Goal: Task Accomplishment & Management: Manage account settings

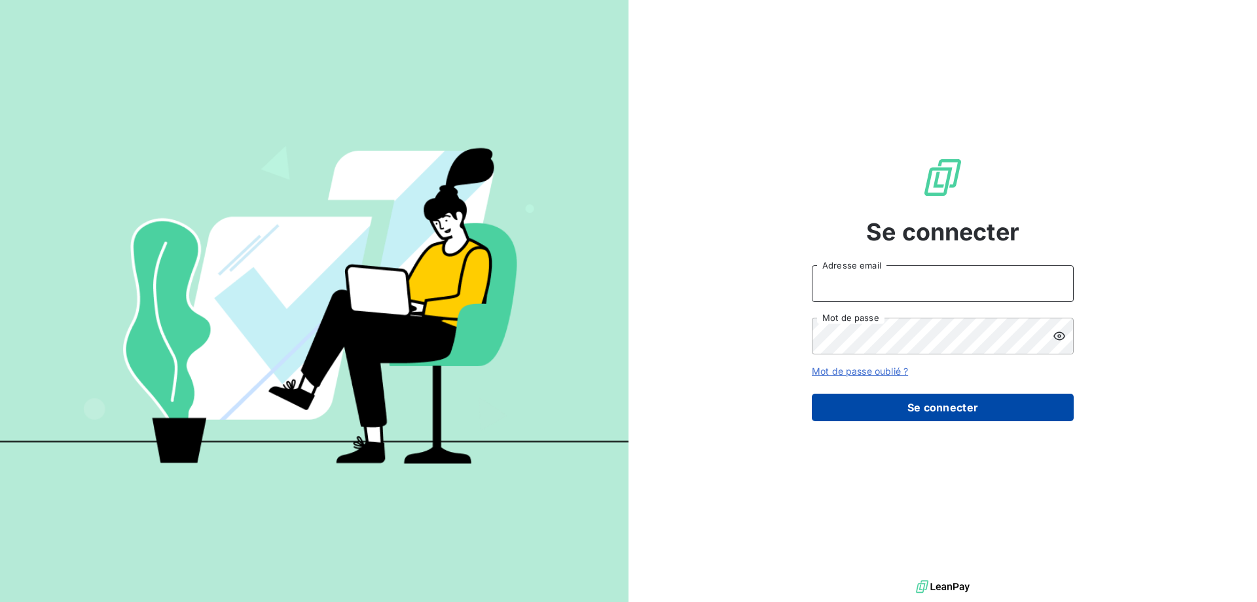
type input "[PERSON_NAME][EMAIL_ADDRESS][DOMAIN_NAME]"
click at [951, 408] on button "Se connecter" at bounding box center [943, 406] width 262 height 27
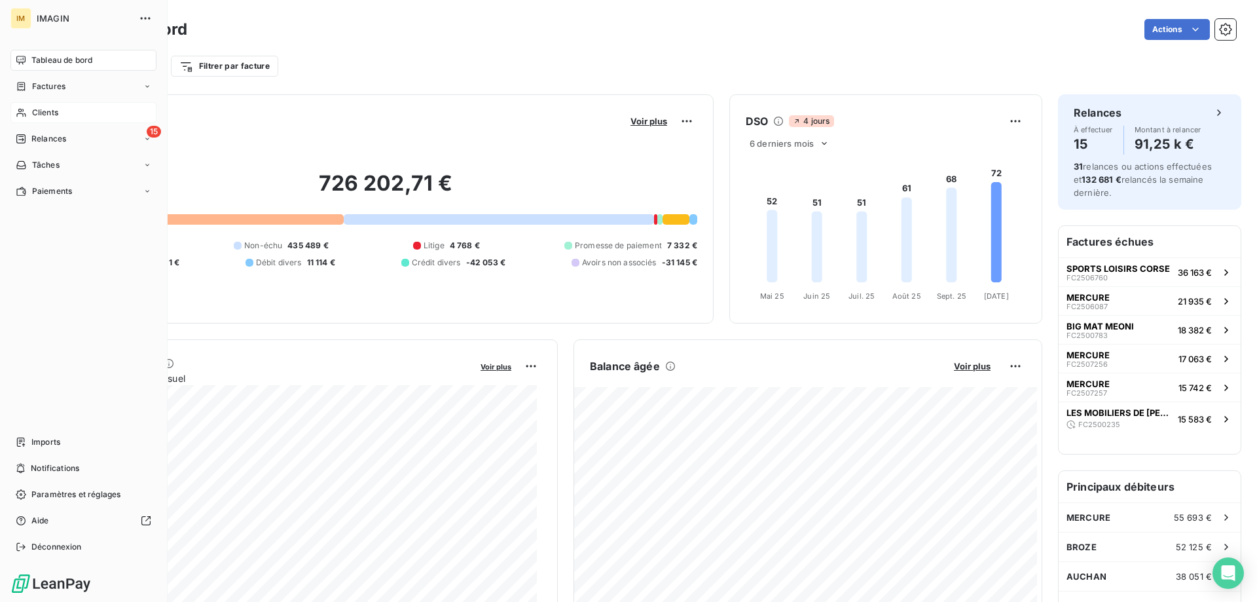
click at [32, 107] on span "Clients" at bounding box center [45, 113] width 26 height 12
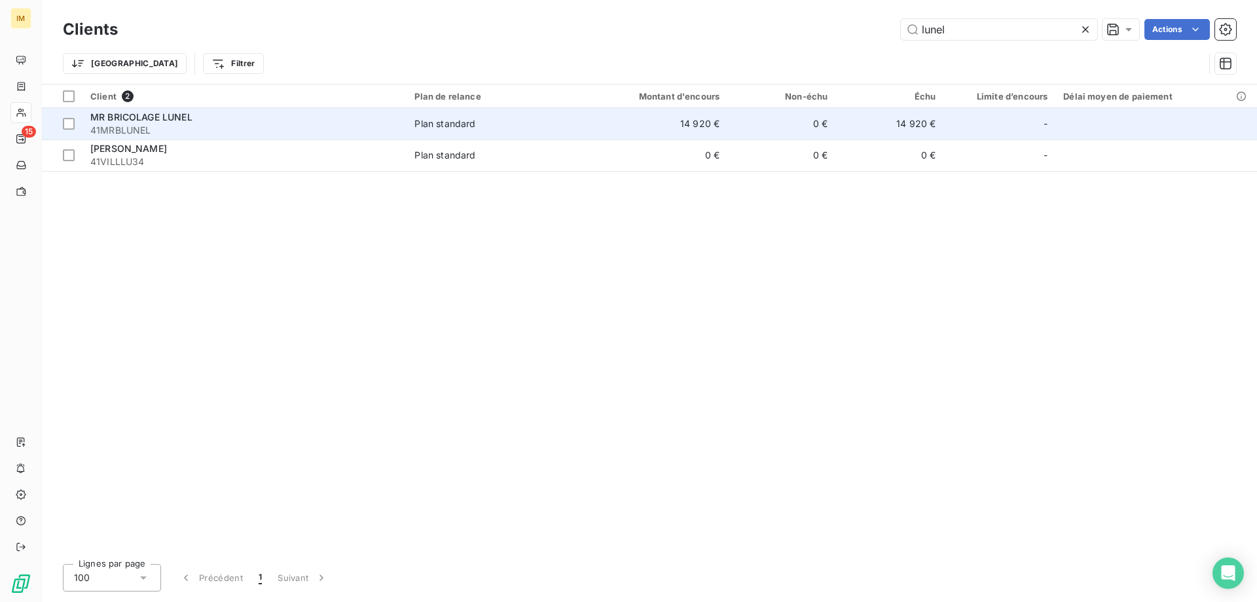
type input "lunel"
click at [457, 126] on div "Plan standard" at bounding box center [444, 123] width 61 height 13
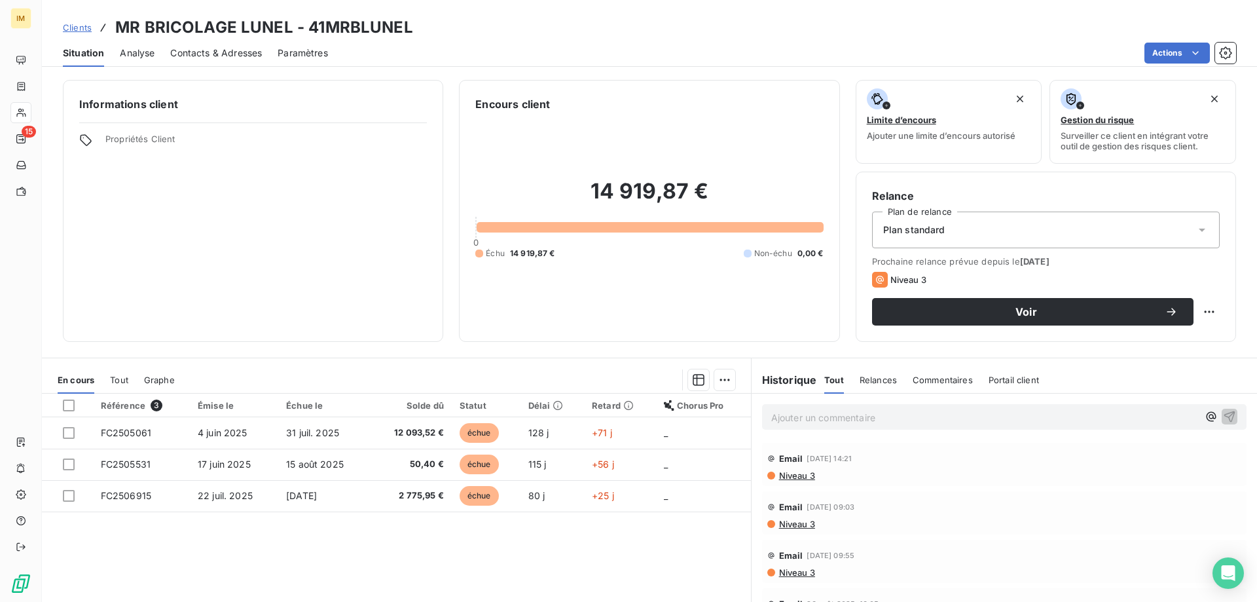
click at [217, 54] on span "Contacts & Adresses" at bounding box center [216, 52] width 92 height 13
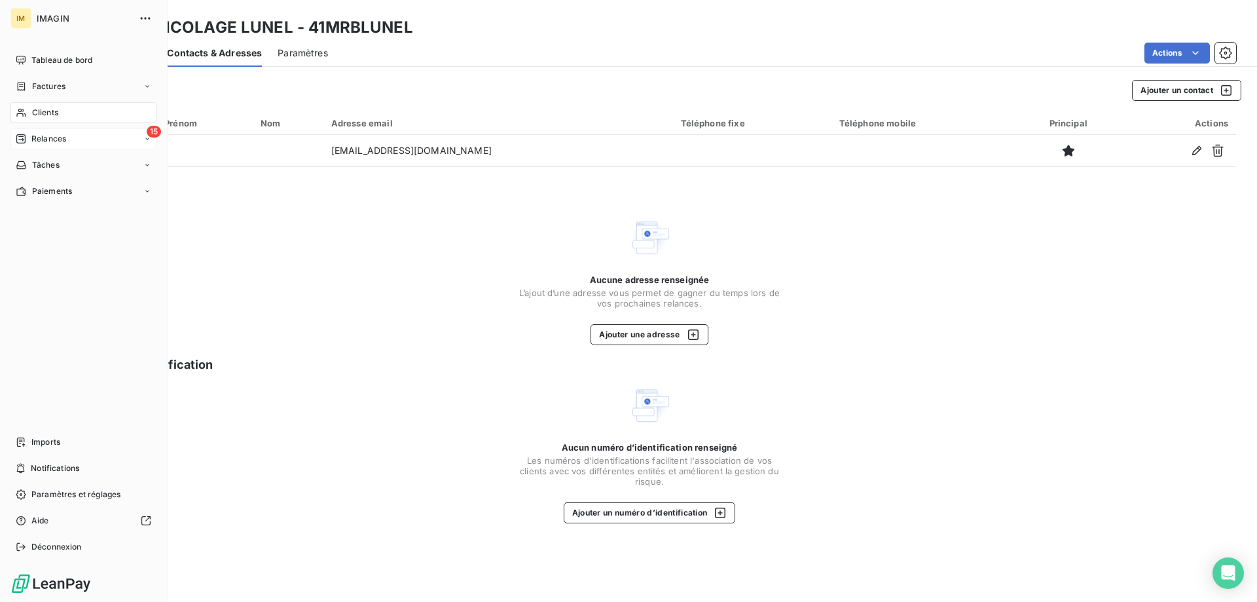
click at [26, 135] on div "Relances" at bounding box center [41, 139] width 50 height 12
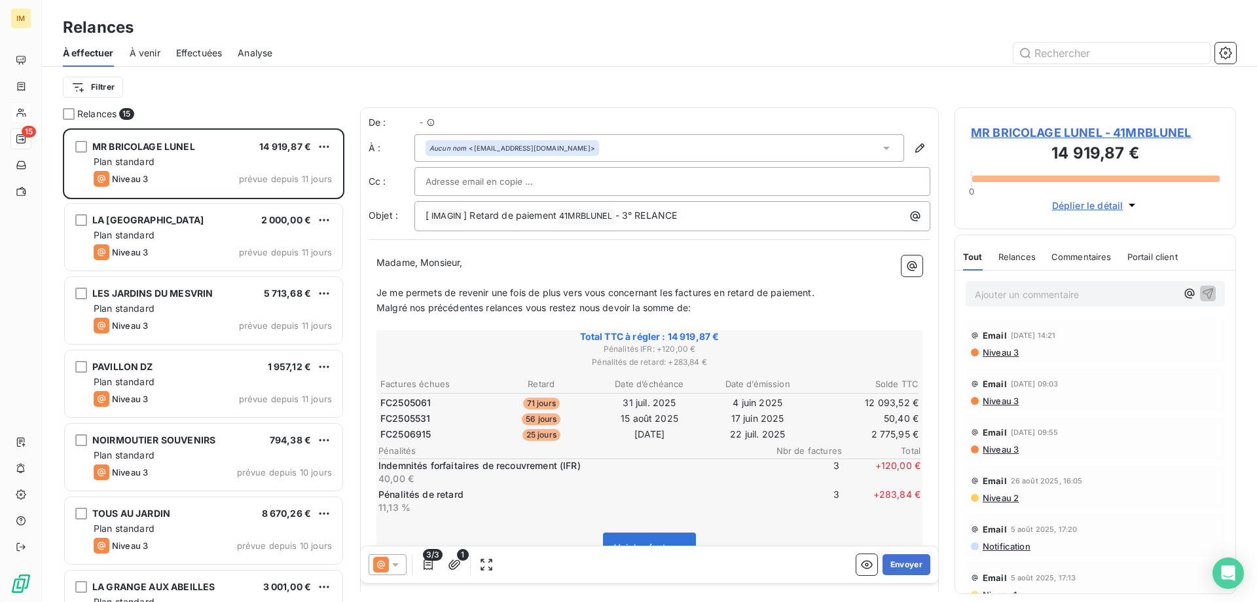
scroll to position [463, 272]
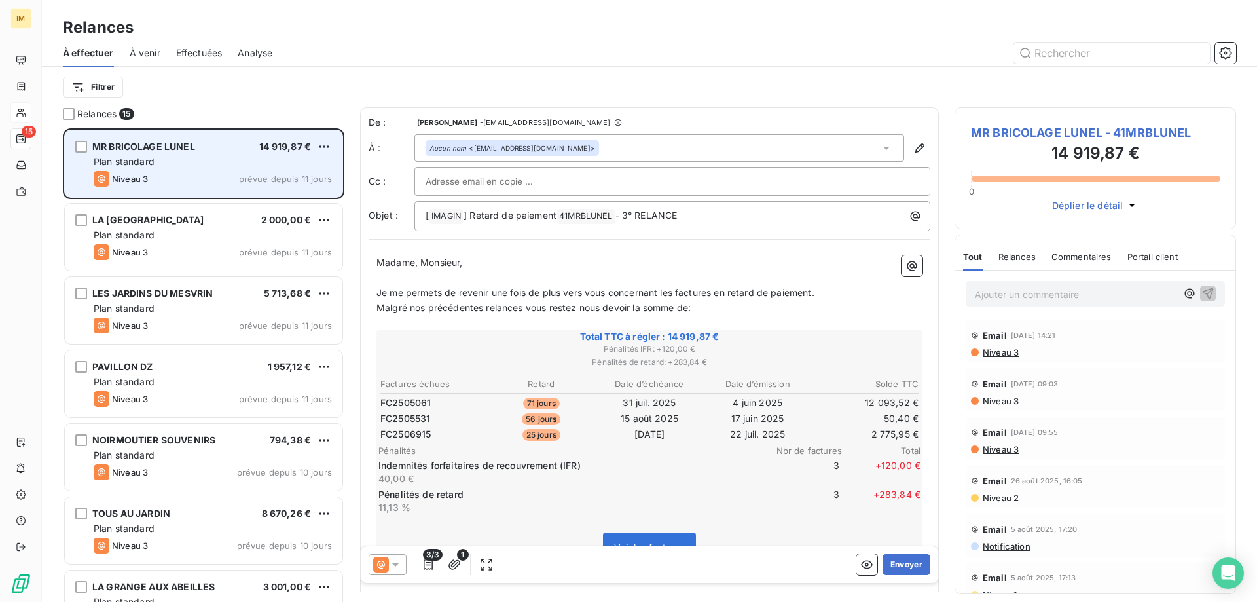
click at [132, 151] on span "MR BRICOLAGE LUNEL" at bounding box center [143, 146] width 103 height 11
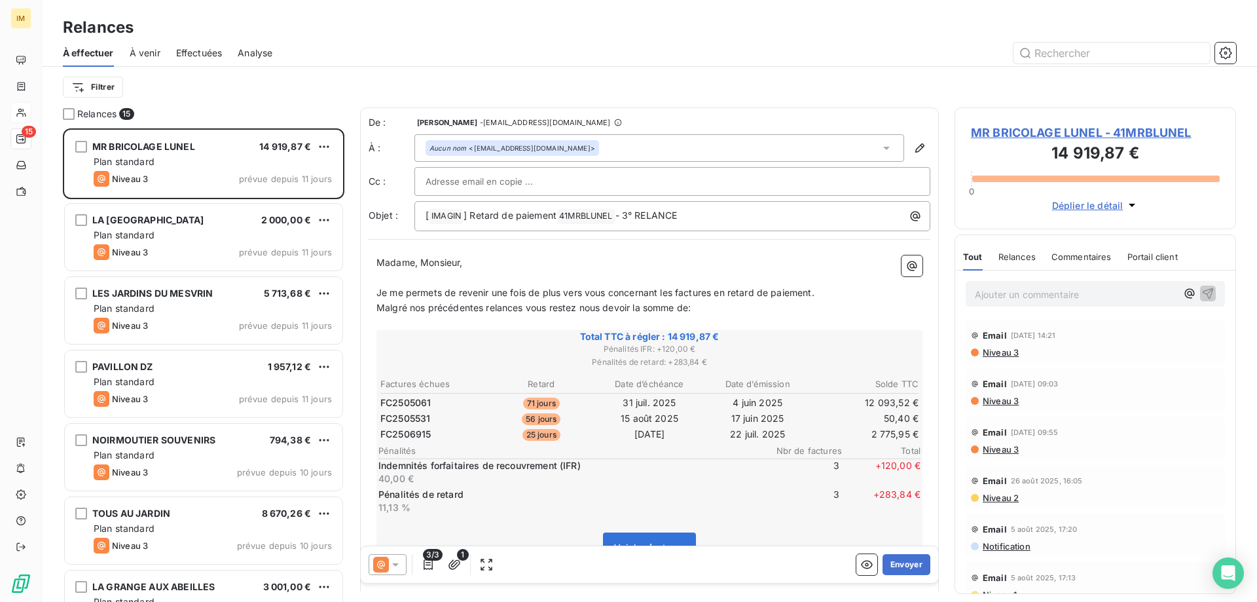
click at [1026, 129] on span "MR BRICOLAGE LUNEL - 41MRBLUNEL" at bounding box center [1095, 133] width 249 height 18
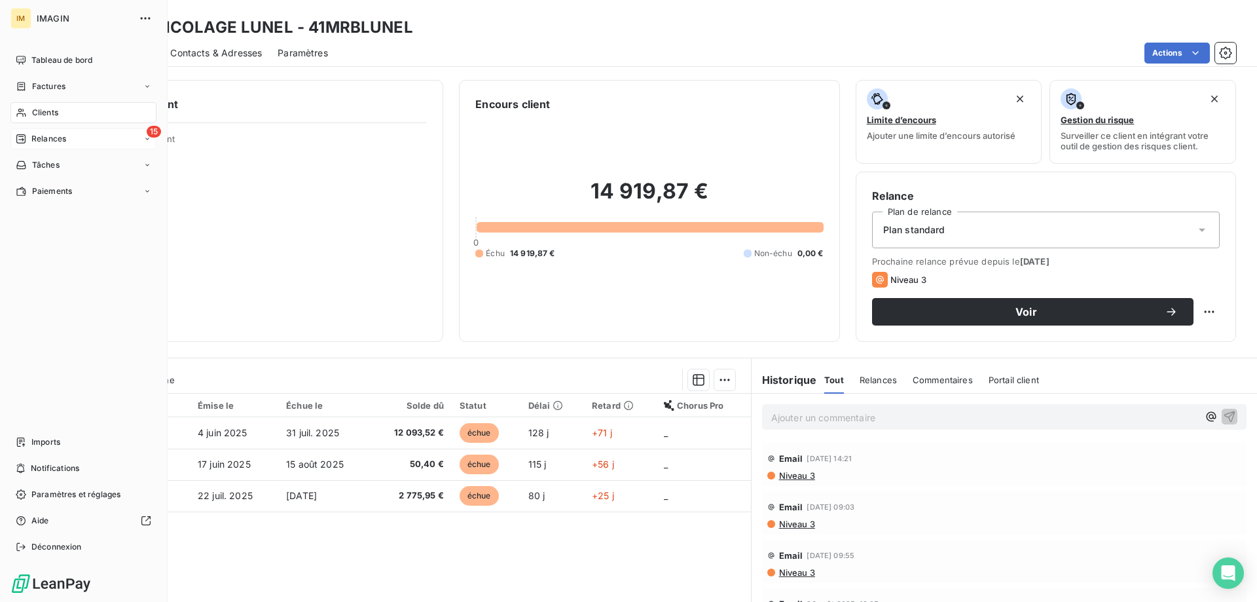
click at [27, 142] on div "Relances" at bounding box center [41, 139] width 50 height 12
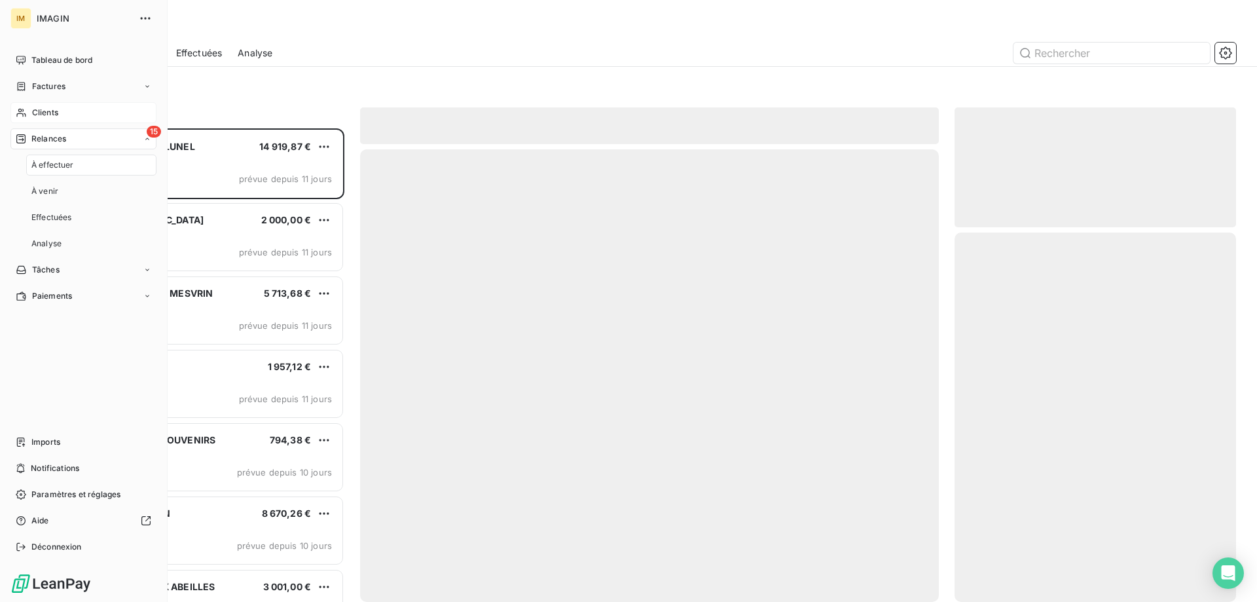
scroll to position [463, 272]
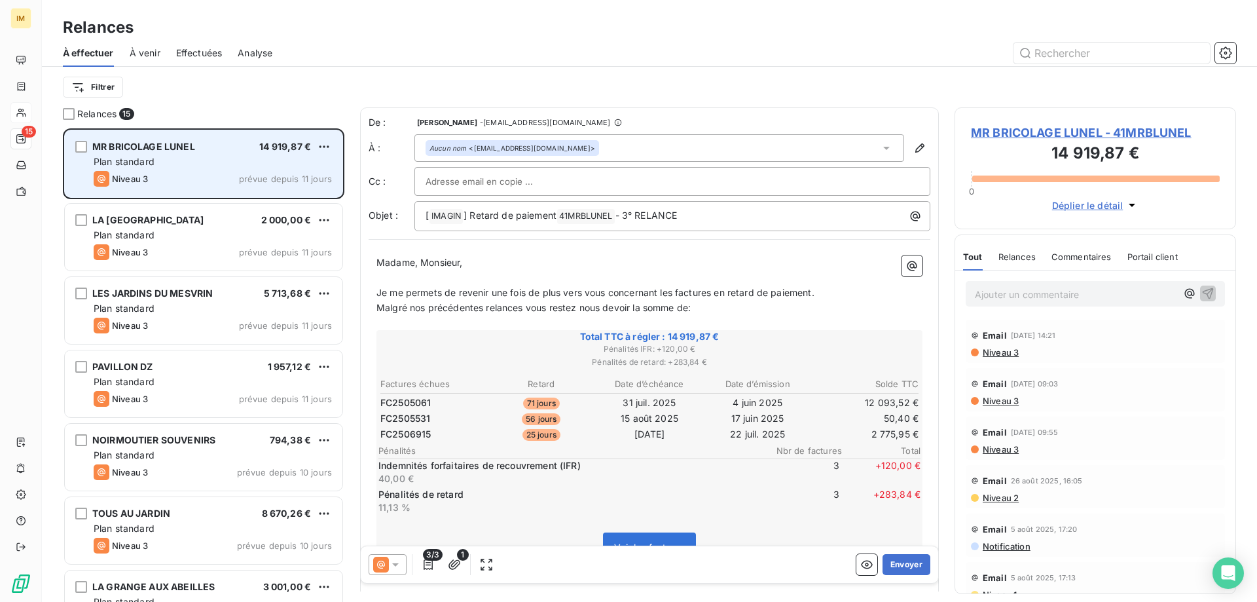
click at [176, 162] on div "Plan standard" at bounding box center [213, 161] width 238 height 13
